Goal: Transaction & Acquisition: Book appointment/travel/reservation

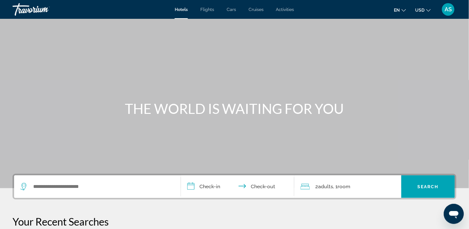
click at [205, 10] on span "Flights" at bounding box center [208, 9] width 14 height 5
click at [0, 0] on div at bounding box center [0, 0] width 0 height 0
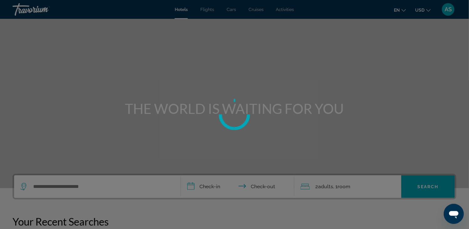
click at [205, 10] on div at bounding box center [234, 114] width 469 height 229
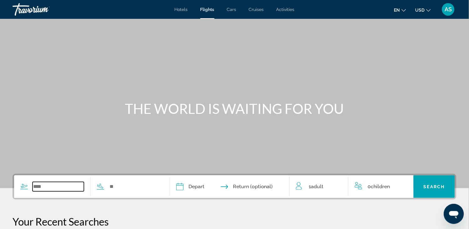
click at [80, 189] on input "Search widget" at bounding box center [58, 186] width 51 height 9
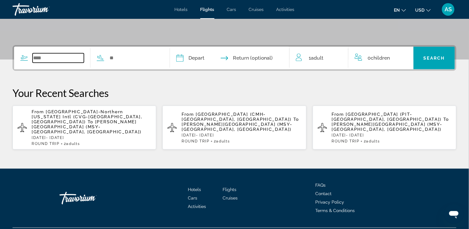
scroll to position [140, 0]
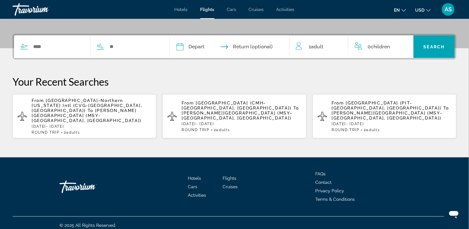
click at [187, 105] on span "[GEOGRAPHIC_DATA] (CMH-[GEOGRAPHIC_DATA], [GEOGRAPHIC_DATA])" at bounding box center [237, 105] width 110 height 10
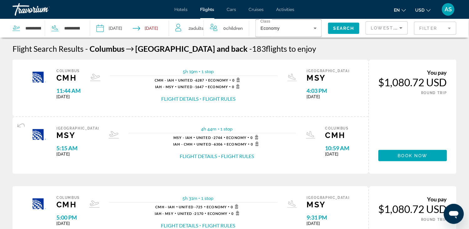
click at [123, 28] on input "Depart date: Sep 25, 2025" at bounding box center [114, 29] width 39 height 21
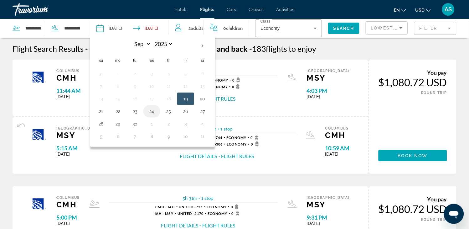
click at [152, 110] on button "24" at bounding box center [152, 111] width 10 height 9
type input "**********"
click at [152, 110] on div "Columbus CMH 11:44 AM [DATE] 5h 19m 1 stop 1 stop CMH - IAH United - 6287 Econo…" at bounding box center [191, 88] width 356 height 57
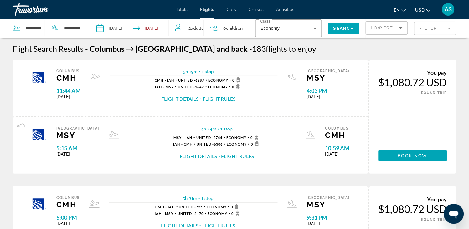
click at [159, 31] on input "Return date: Sep 28, 2025" at bounding box center [152, 29] width 39 height 21
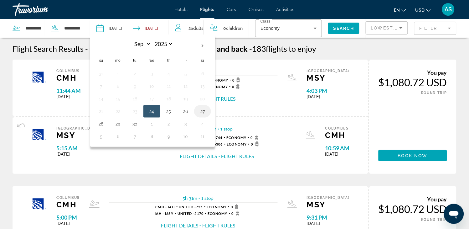
click at [203, 111] on button "27" at bounding box center [203, 111] width 10 height 9
type input "**********"
click at [203, 111] on div "Columbus CMH 11:44 AM [DATE] 5h 19m 1 stop 1 stop CMH - IAH United - 6287 Econo…" at bounding box center [191, 88] width 356 height 57
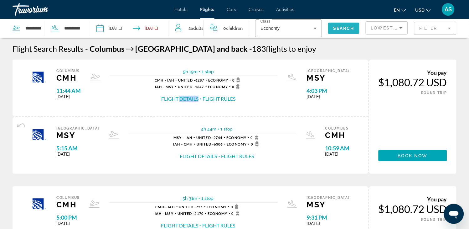
click at [332, 26] on span "Search widget" at bounding box center [343, 28] width 31 height 15
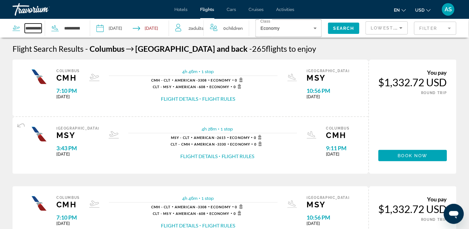
click at [36, 30] on input "**********" at bounding box center [33, 28] width 17 height 9
click at [39, 29] on input "**********" at bounding box center [33, 28] width 17 height 9
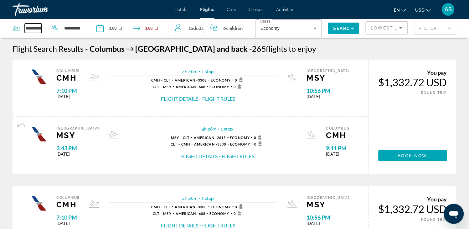
click at [39, 29] on input "**********" at bounding box center [33, 28] width 17 height 9
type input "*"
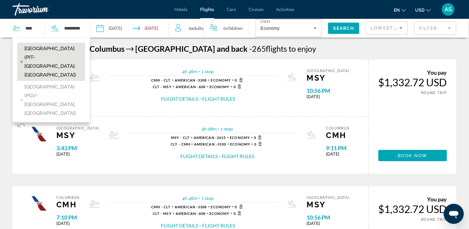
click at [48, 51] on span "[GEOGRAPHIC_DATA] (PIT-[GEOGRAPHIC_DATA], [GEOGRAPHIC_DATA])" at bounding box center [53, 61] width 58 height 35
type input "**********"
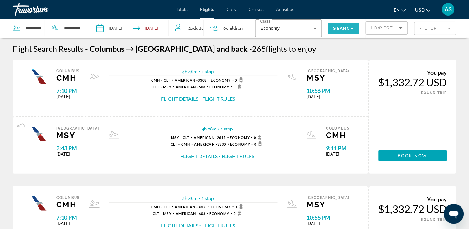
click at [334, 26] on span "Search" at bounding box center [343, 28] width 21 height 5
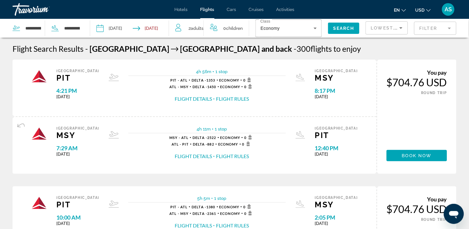
drag, startPoint x: 334, startPoint y: 26, endPoint x: 285, endPoint y: 79, distance: 71.4
click at [285, 79] on div "1 stop PIT - ATL Delta - 1353 Economy 0 ATL - MSY Delta - 1450 Economy 0 Flight…" at bounding box center [207, 89] width 158 height 25
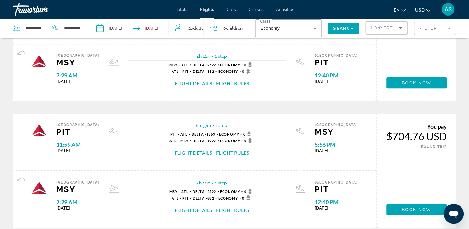
scroll to position [348, 0]
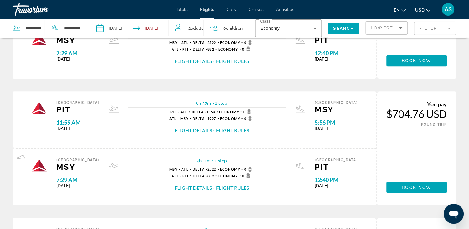
click at [236, 127] on button "Flight Rules" at bounding box center [232, 130] width 33 height 7
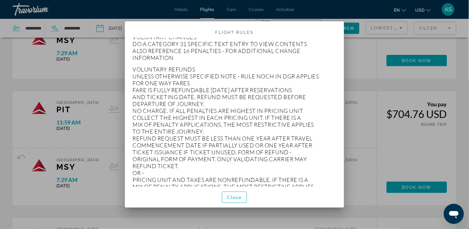
scroll to position [1363, 0]
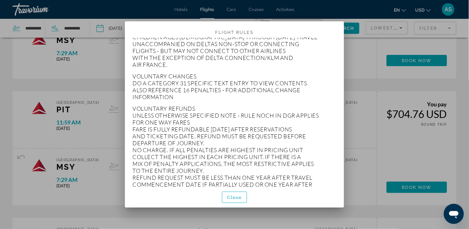
drag, startPoint x: 408, startPoint y: 91, endPoint x: 343, endPoint y: 111, distance: 67.9
click at [343, 111] on div "Flight Rules APPLICATION AND OTHER CONDITIONS RULE - 011/8B57 FOR ECONOMY OW UN…" at bounding box center [234, 114] width 469 height 229
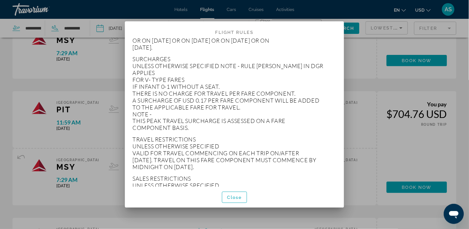
scroll to position [2965, 0]
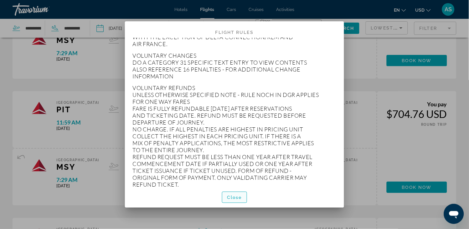
click at [237, 195] on span "Close" at bounding box center [234, 197] width 15 height 5
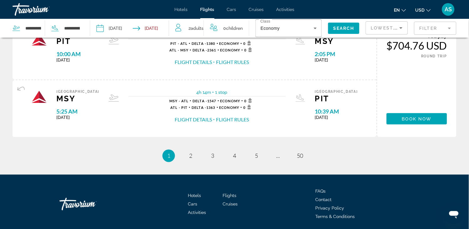
scroll to position [671, 0]
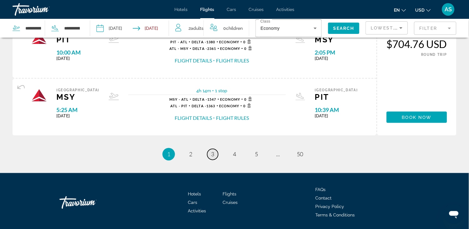
click at [215, 156] on link "page 3" at bounding box center [212, 154] width 11 height 11
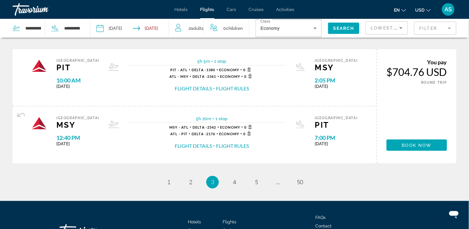
scroll to position [602, 0]
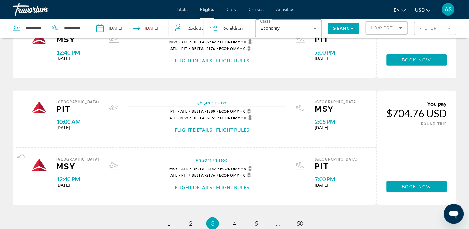
click at [202, 186] on button "Flight Details" at bounding box center [193, 187] width 37 height 7
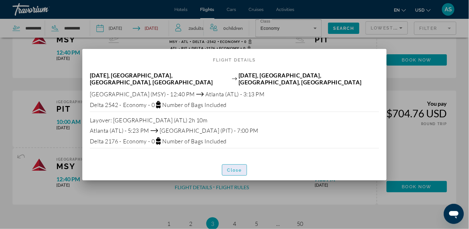
click at [232, 168] on span "Close" at bounding box center [234, 169] width 15 height 5
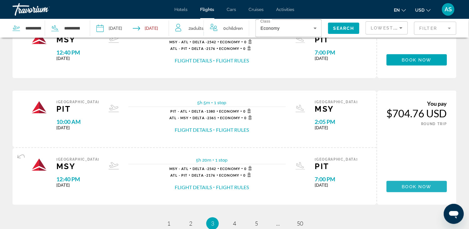
click at [400, 184] on span "Main content" at bounding box center [417, 186] width 60 height 15
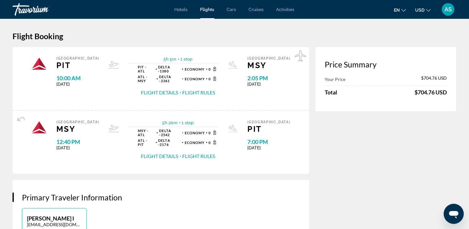
click at [42, 68] on img "Main content" at bounding box center [39, 64] width 16 height 16
click at [41, 66] on img "Main content" at bounding box center [39, 64] width 16 height 16
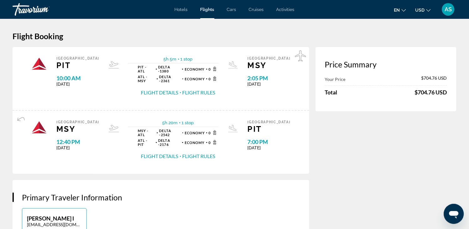
click at [29, 67] on div "Pittsburgh PIT 10:00 AM [DATE] 5h 5m 1 stop 1 stop PIT - ATL Delta - 1380 Econo…" at bounding box center [161, 78] width 278 height 44
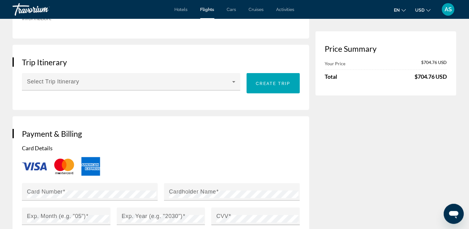
scroll to position [636, 0]
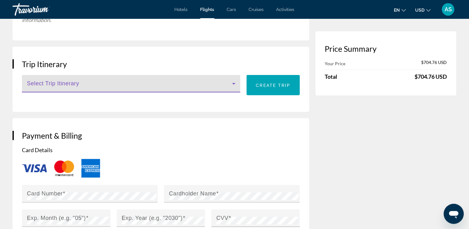
click at [230, 81] on icon "Main content" at bounding box center [234, 84] width 8 height 8
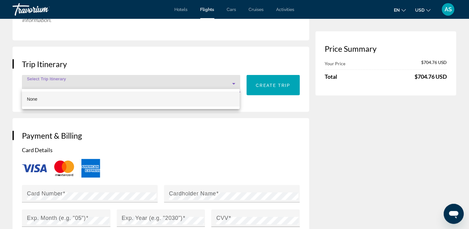
click at [258, 120] on div at bounding box center [234, 114] width 469 height 229
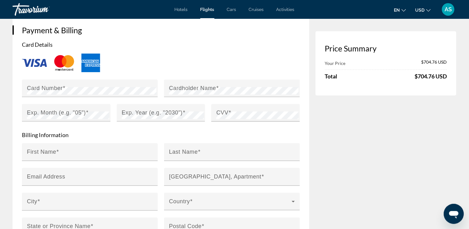
scroll to position [746, 0]
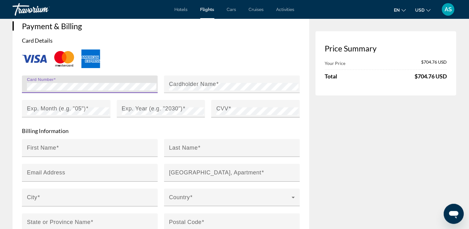
click at [201, 49] on div "Main content" at bounding box center [161, 59] width 278 height 21
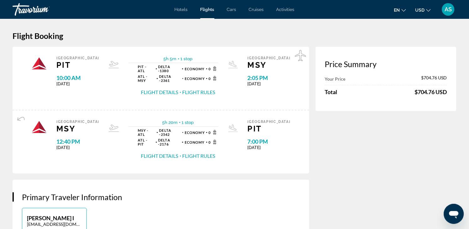
scroll to position [0, 0]
drag, startPoint x: 128, startPoint y: 13, endPoint x: 339, endPoint y: 170, distance: 263.7
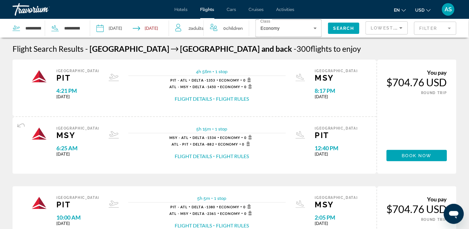
click at [200, 26] on span "2 Adult Adults" at bounding box center [196, 28] width 15 height 9
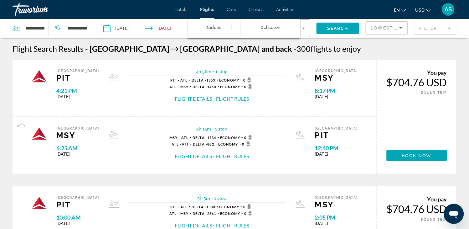
click at [198, 27] on icon "Decrement adults" at bounding box center [197, 27] width 6 height 8
click at [343, 24] on span "Search widget" at bounding box center [338, 28] width 43 height 15
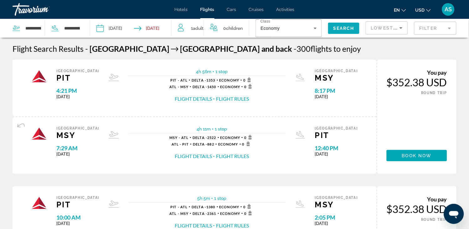
click at [343, 24] on span "Search widget" at bounding box center [343, 28] width 31 height 15
